Goal: Find specific page/section: Find specific page/section

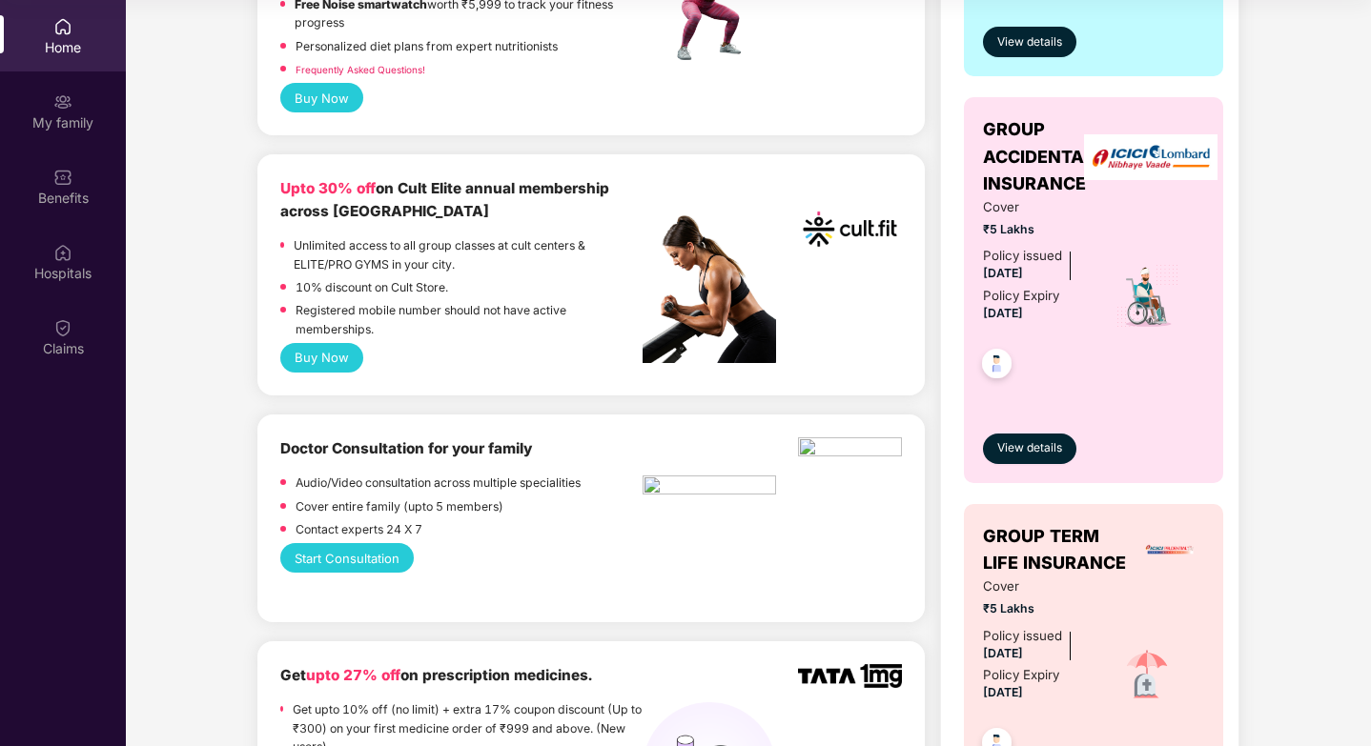
scroll to position [670, 0]
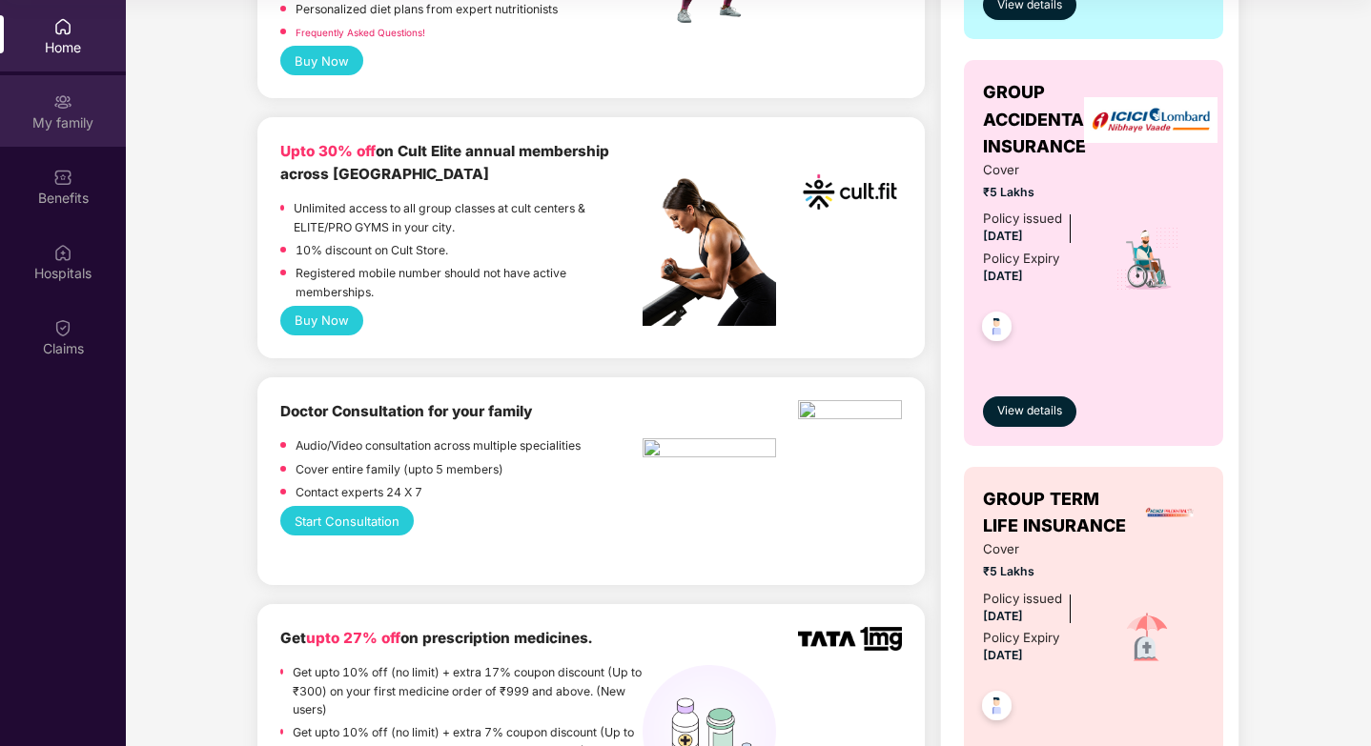
click at [70, 134] on div "My family" at bounding box center [63, 110] width 126 height 71
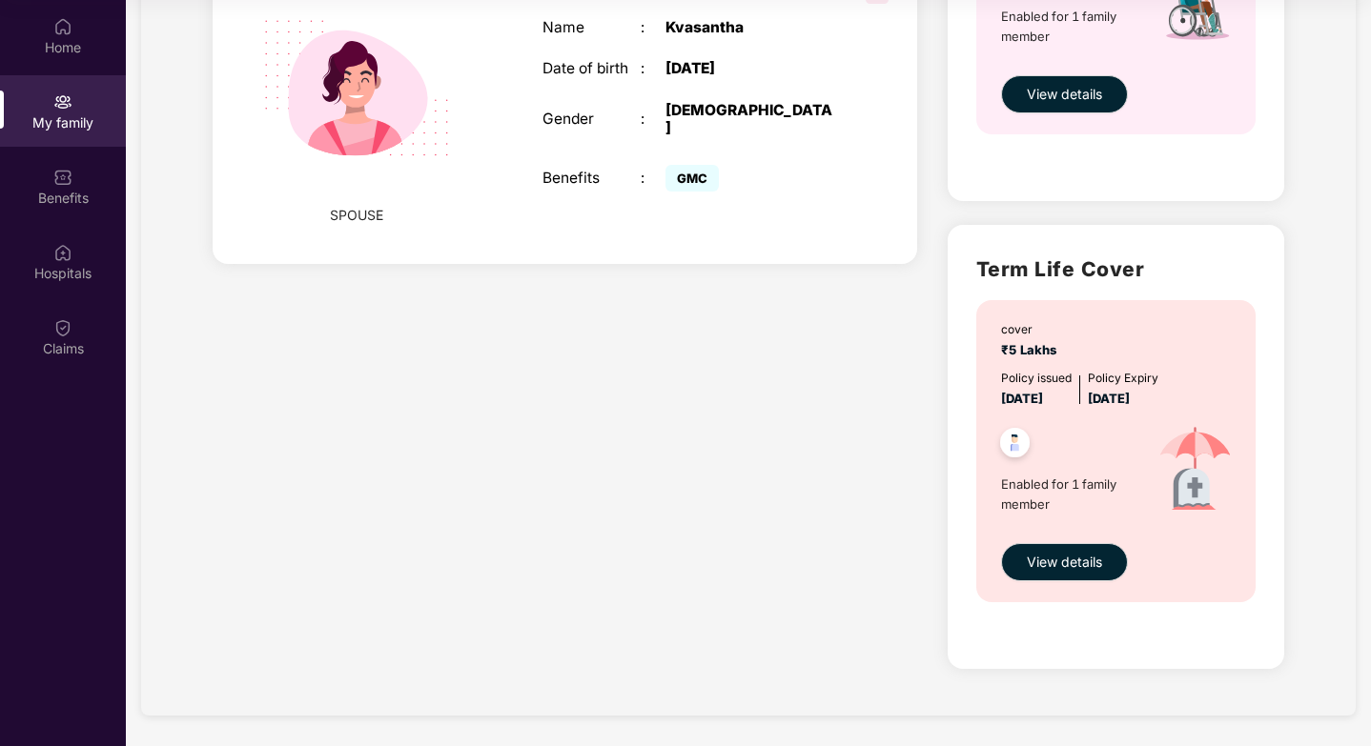
scroll to position [0, 0]
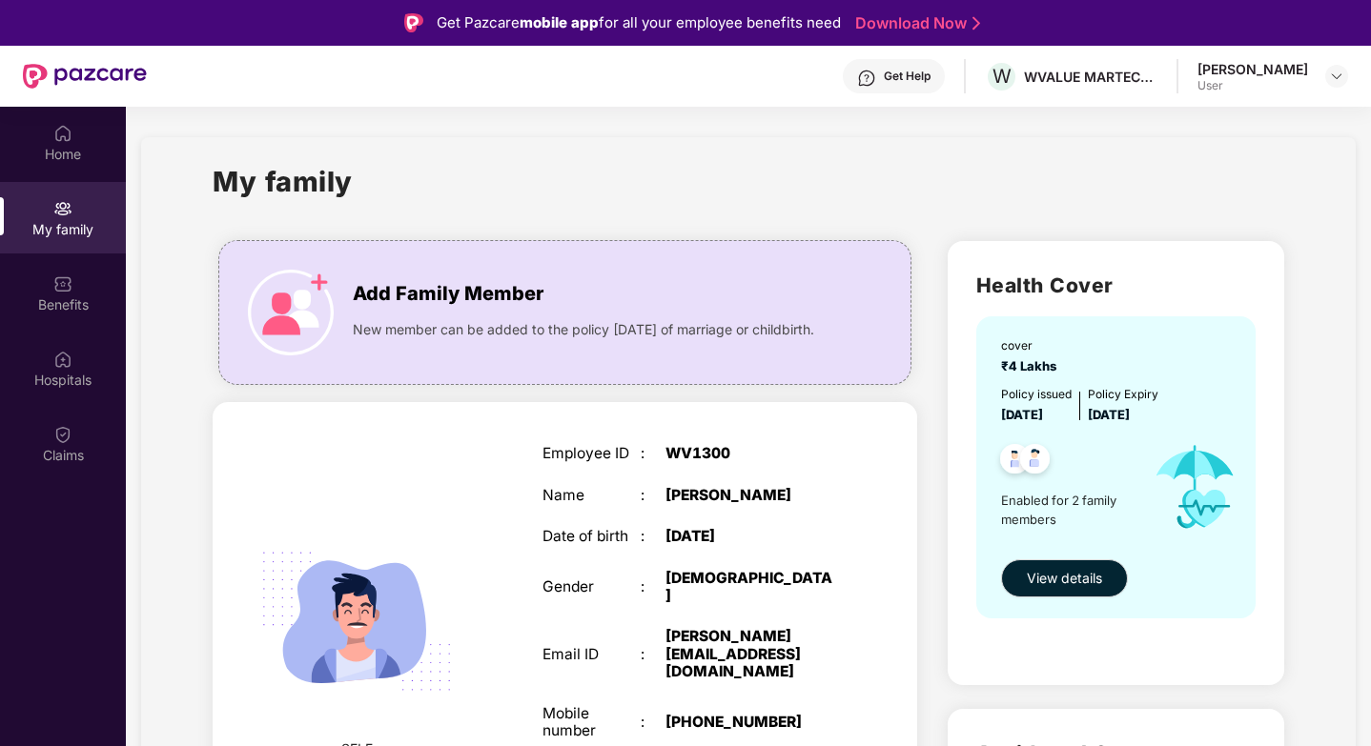
scroll to position [847, 0]
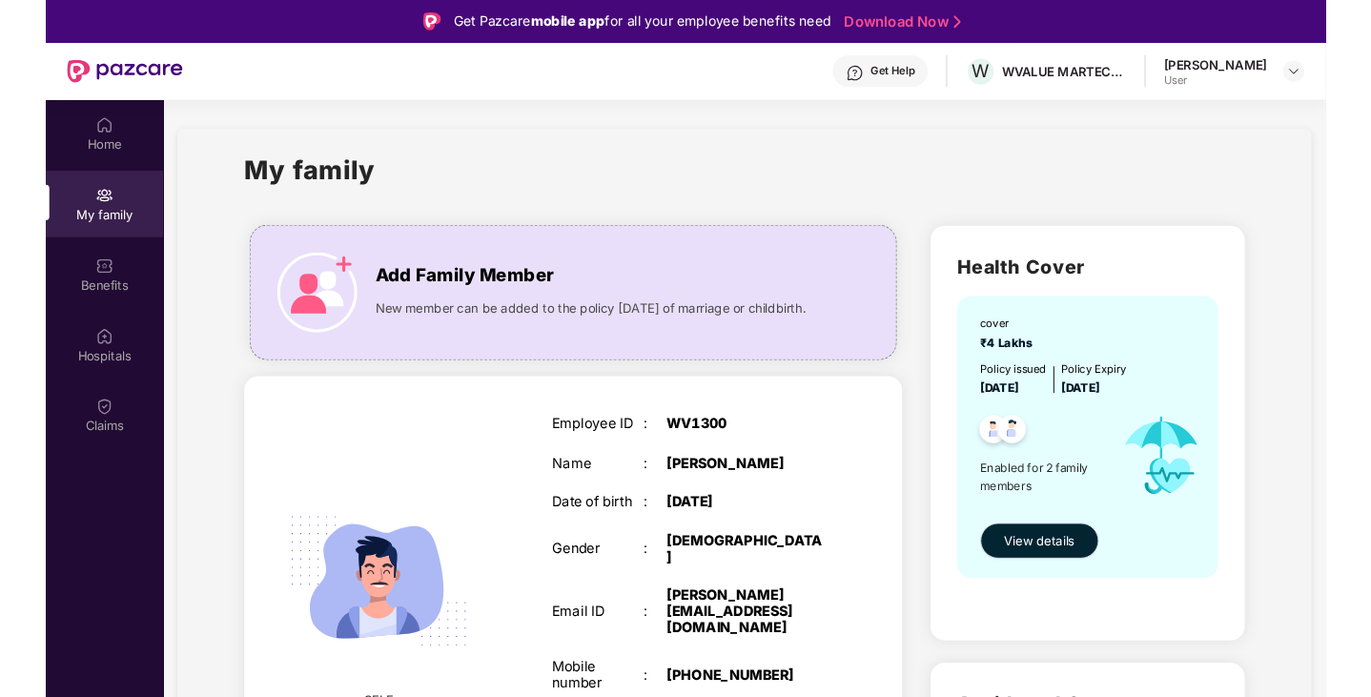
scroll to position [847, 0]
